Goal: Information Seeking & Learning: Learn about a topic

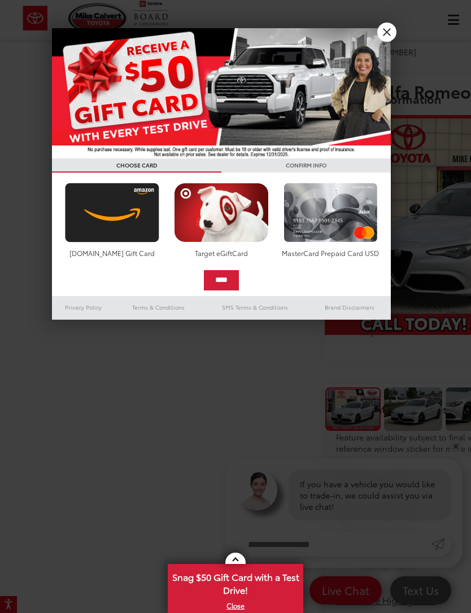
click at [388, 36] on link "X" at bounding box center [386, 32] width 19 height 19
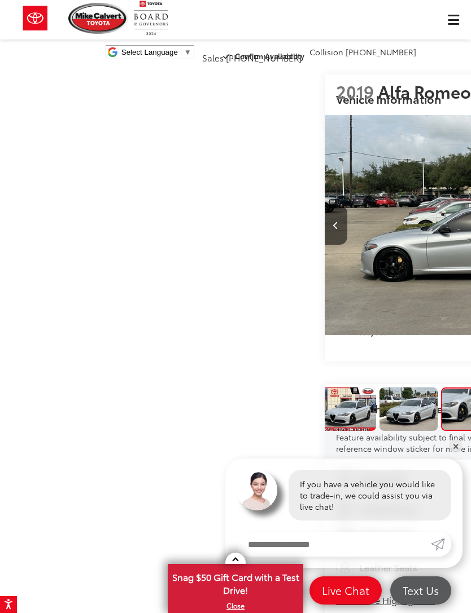
scroll to position [0, 8]
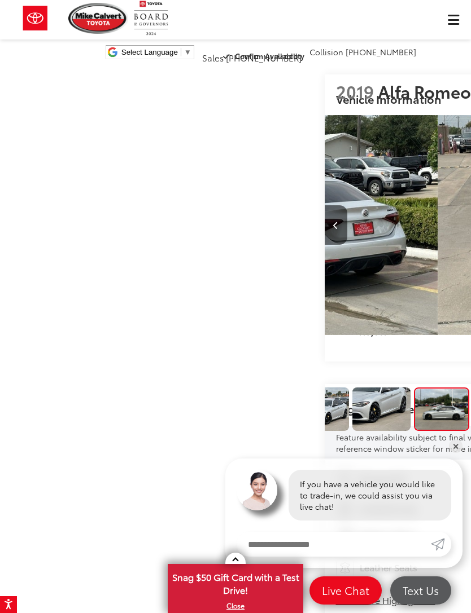
scroll to position [0, 1412]
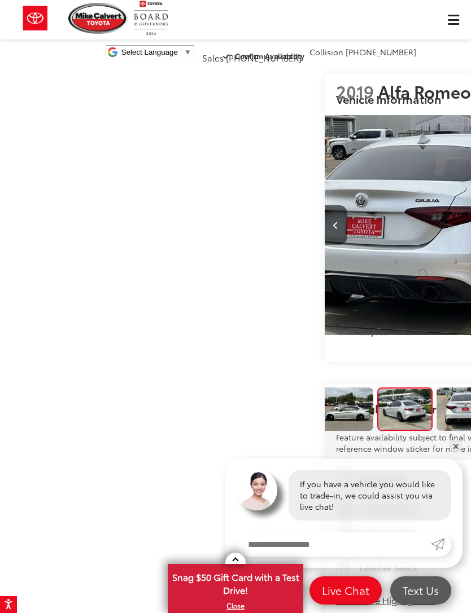
scroll to position [0, 205]
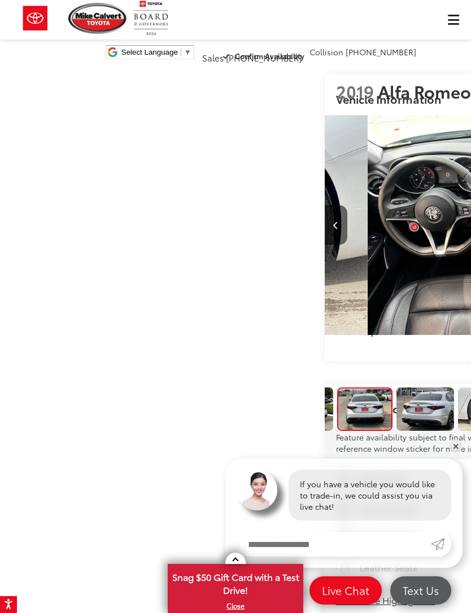
scroll to position [0, 305]
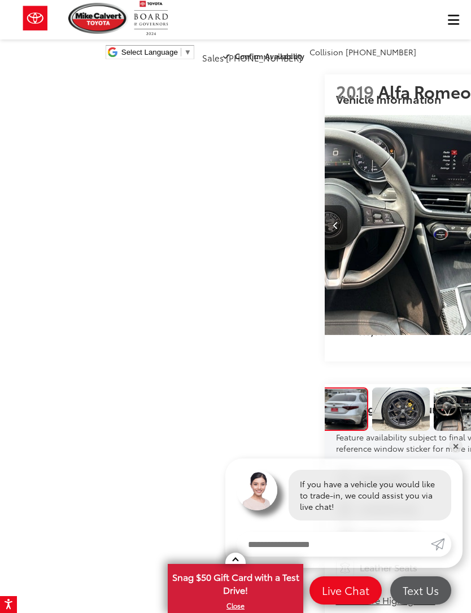
scroll to position [0, 403]
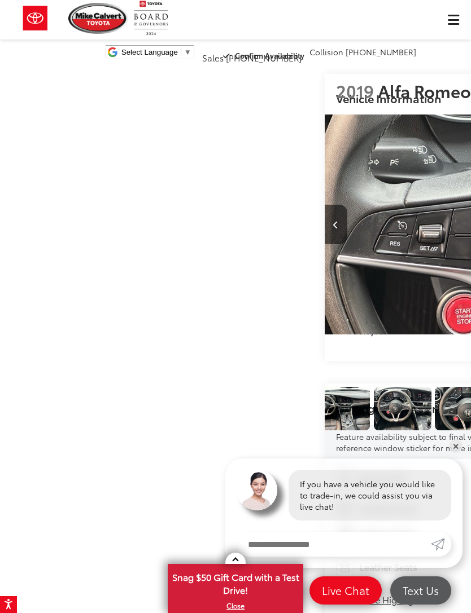
scroll to position [0, 0]
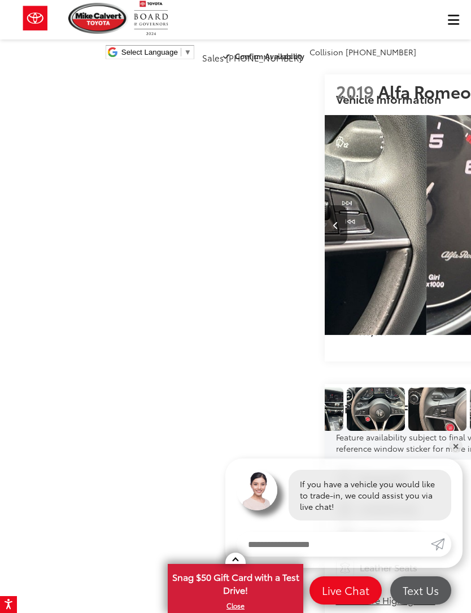
scroll to position [0, 3765]
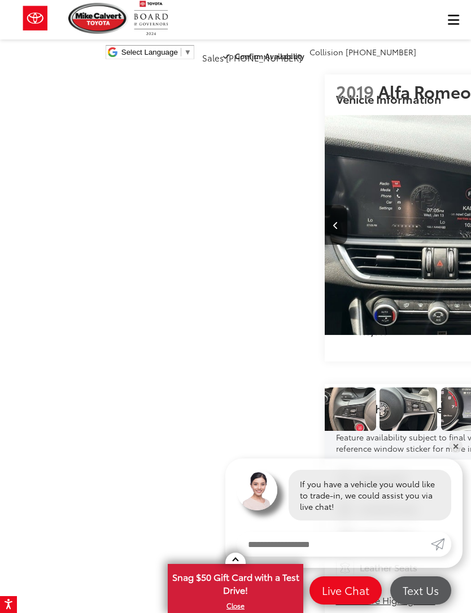
scroll to position [0, 700]
